Goal: Information Seeking & Learning: Learn about a topic

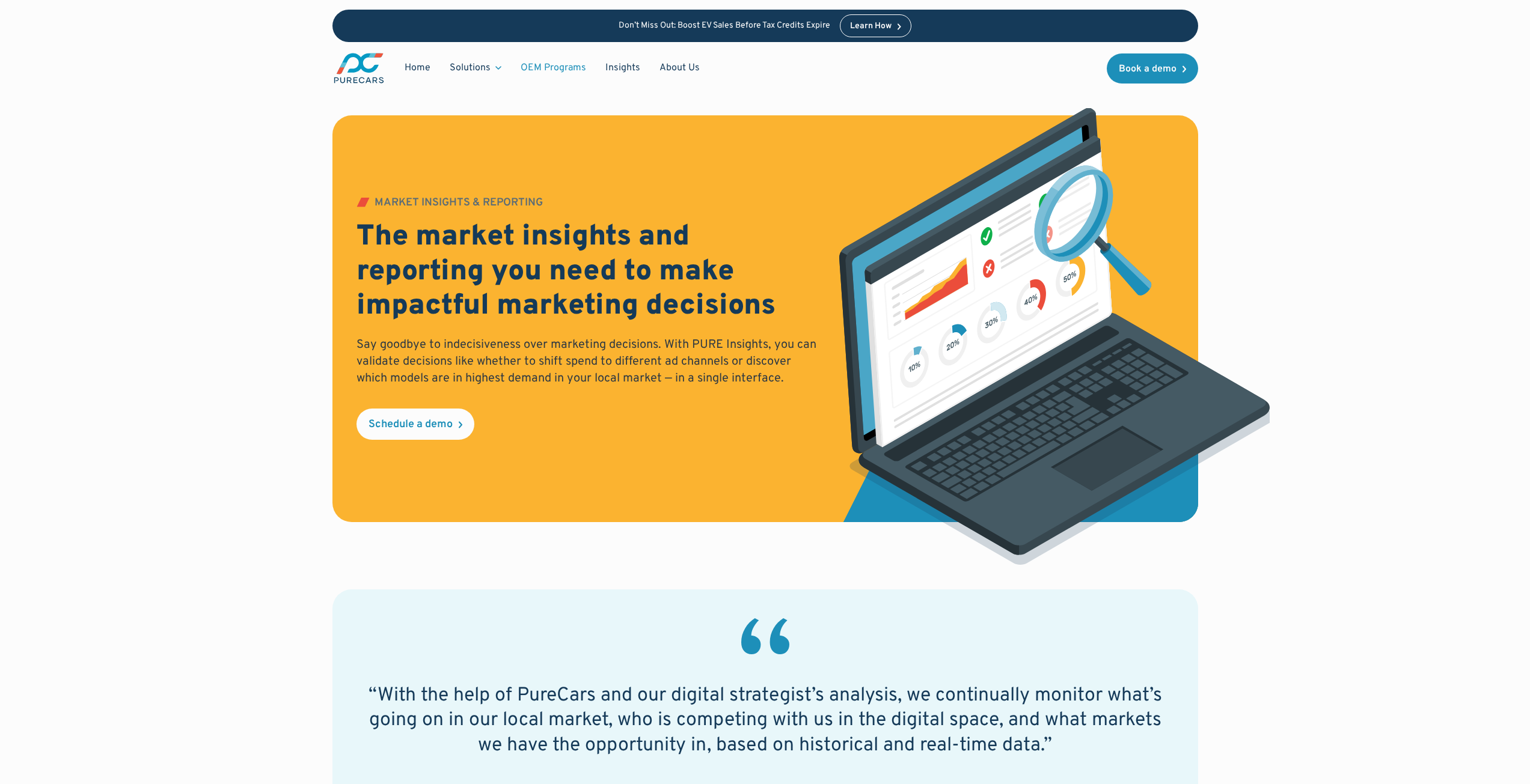
click at [545, 66] on link "OEM Programs" at bounding box center [553, 68] width 85 height 23
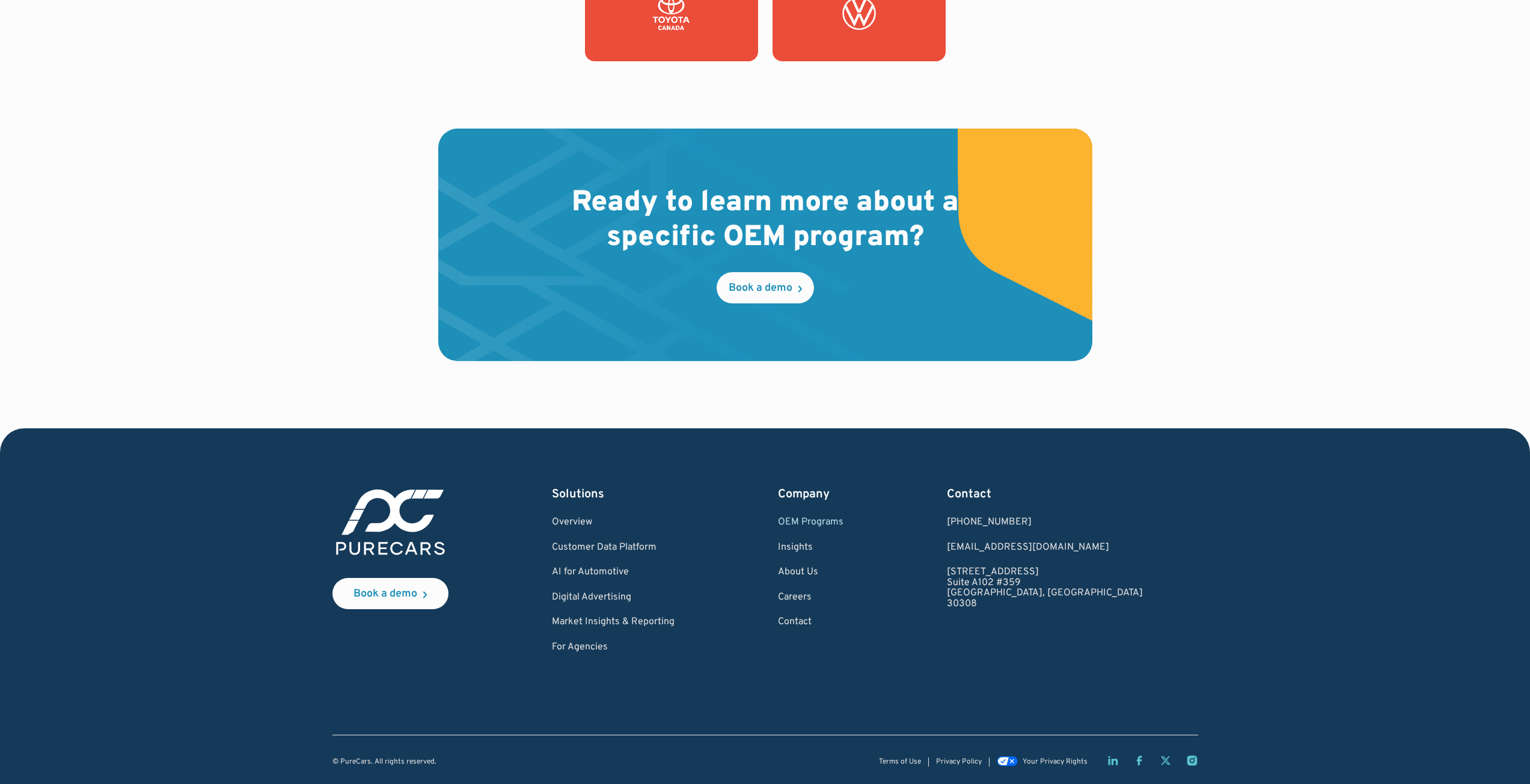
scroll to position [1784, 0]
